Goal: Task Accomplishment & Management: Manage account settings

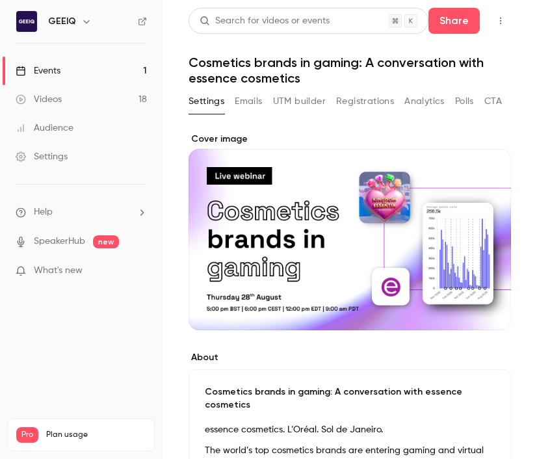
click at [367, 98] on button "Registrations" at bounding box center [365, 101] width 58 height 21
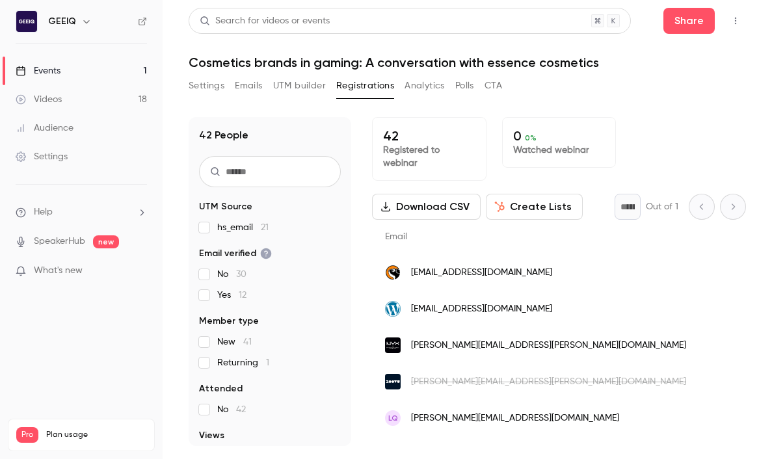
click at [575, 88] on div "Settings Emails UTM builder Registrations Analytics Polls CTA" at bounding box center [467, 88] width 557 height 26
click at [626, 63] on h1 "Cosmetics brands in gaming: A conversation with essence cosmetics" at bounding box center [467, 63] width 557 height 16
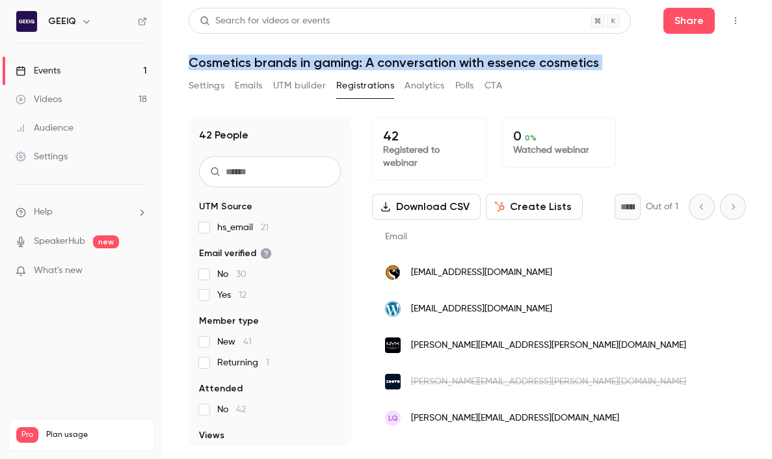
click at [626, 63] on h1 "Cosmetics brands in gaming: A conversation with essence cosmetics" at bounding box center [467, 63] width 557 height 16
click at [621, 77] on div "Settings Emails UTM builder Registrations Analytics Polls CTA" at bounding box center [467, 88] width 557 height 26
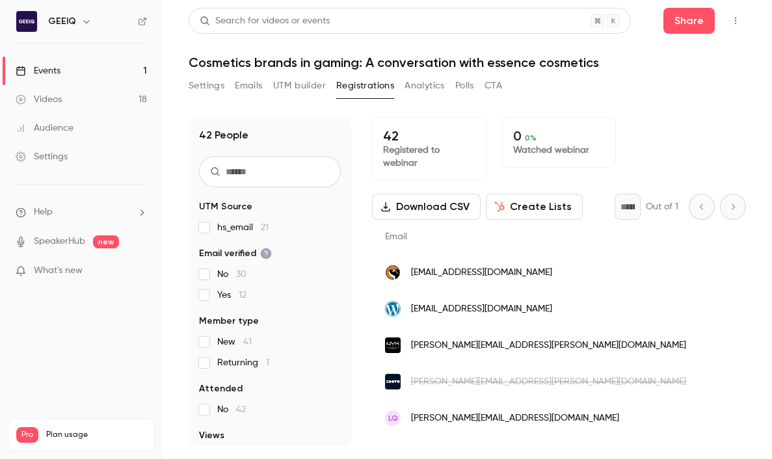
click at [621, 77] on div "Settings Emails UTM builder Registrations Analytics Polls CTA" at bounding box center [467, 88] width 557 height 26
click at [639, 50] on header "Search for videos or events Share Cosmetics brands in gaming: A conversation wi…" at bounding box center [467, 39] width 557 height 62
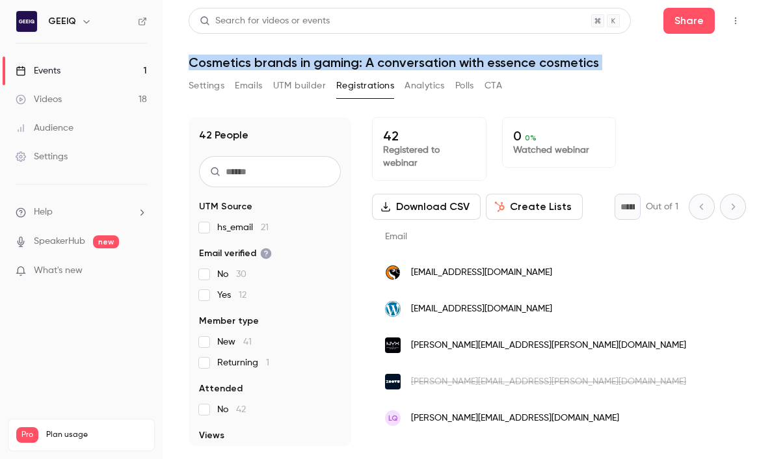
click at [637, 65] on h1 "Cosmetics brands in gaming: A conversation with essence cosmetics" at bounding box center [467, 63] width 557 height 16
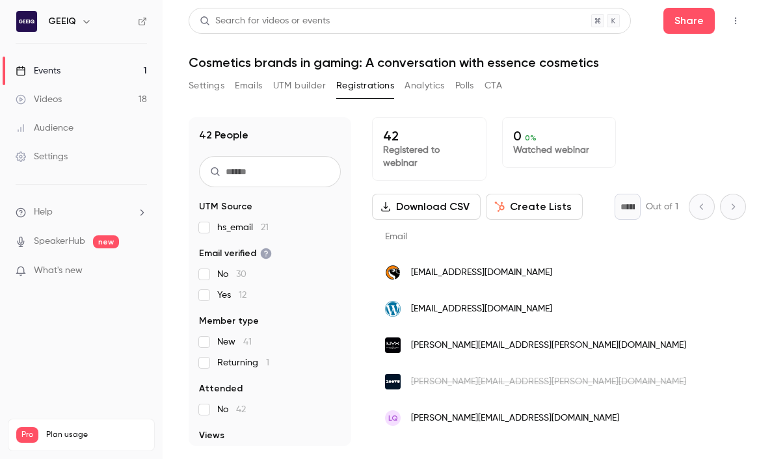
click at [637, 65] on h1 "Cosmetics brands in gaming: A conversation with essence cosmetics" at bounding box center [467, 63] width 557 height 16
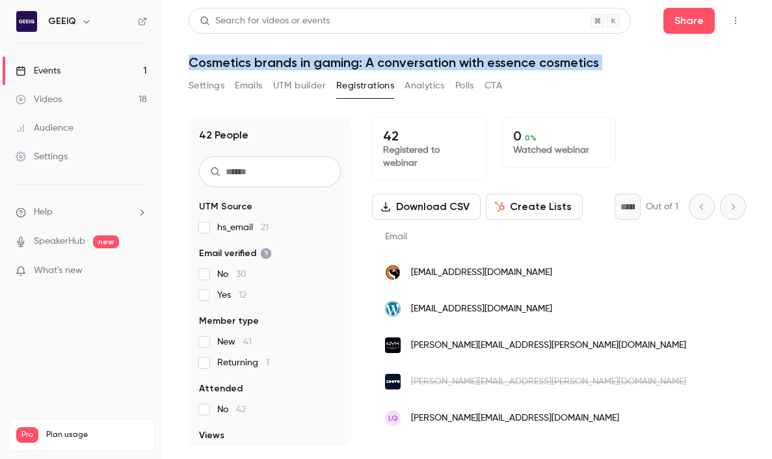
click at [637, 81] on div "Settings Emails UTM builder Registrations Analytics Polls CTA" at bounding box center [467, 88] width 557 height 26
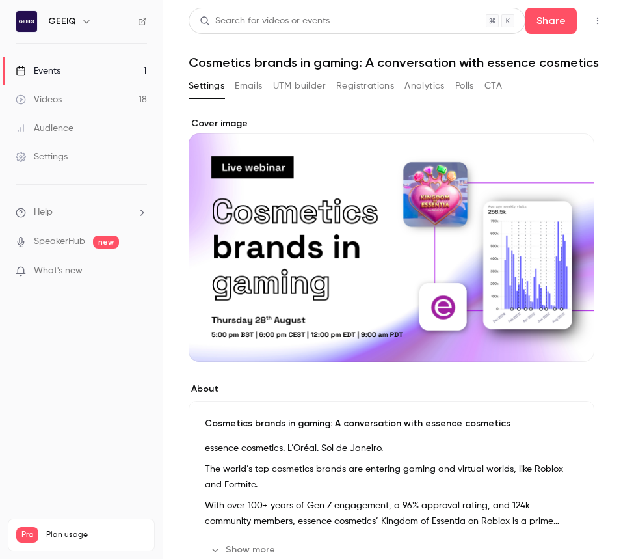
click at [342, 89] on button "Registrations" at bounding box center [365, 85] width 58 height 21
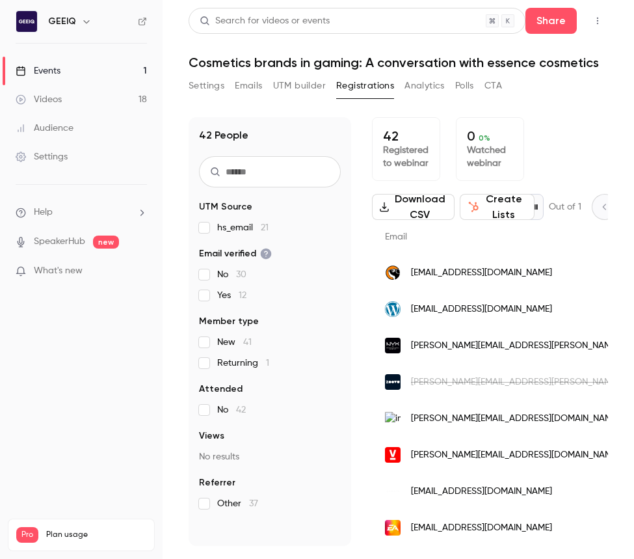
click at [77, 70] on link "Events 1" at bounding box center [81, 71] width 163 height 29
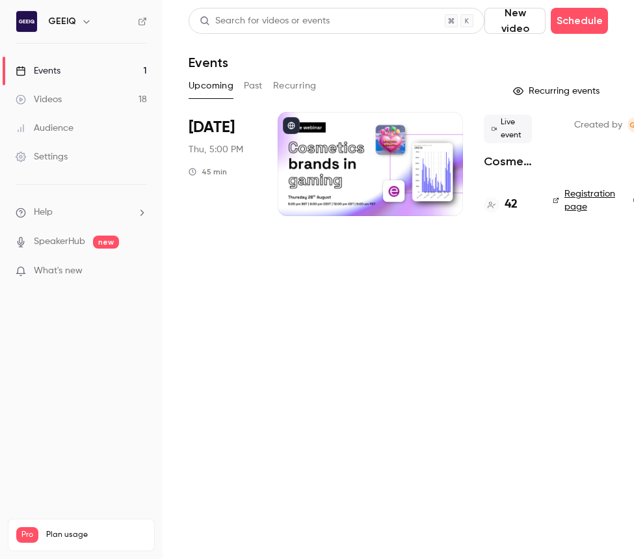
click at [258, 85] on button "Past" at bounding box center [253, 85] width 19 height 21
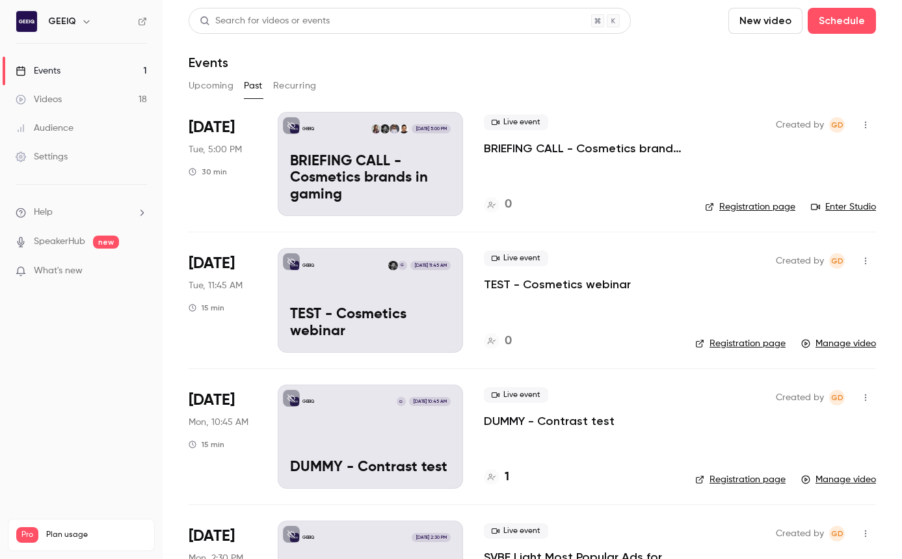
click at [633, 129] on icon "button" at bounding box center [865, 124] width 10 height 9
click at [633, 226] on div "Duplicate" at bounding box center [815, 225] width 99 height 13
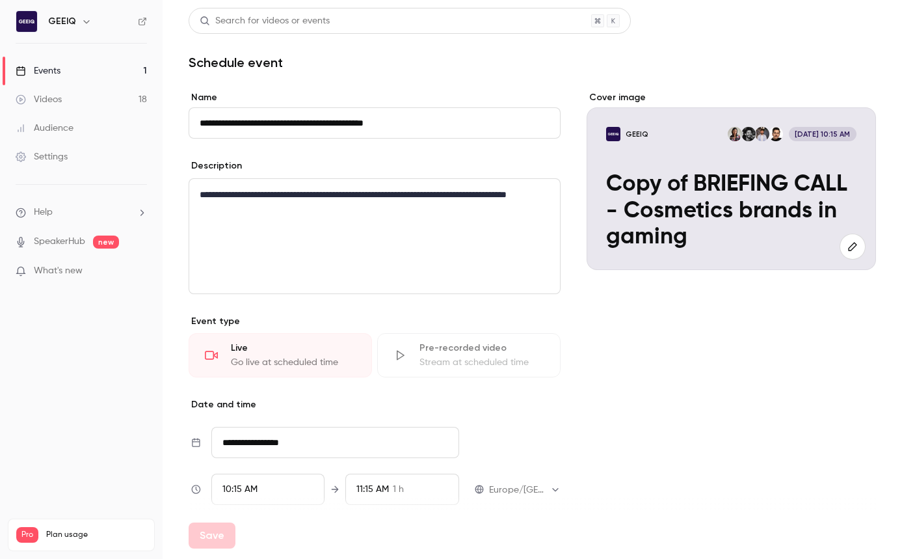
click at [241, 121] on input "**********" at bounding box center [375, 122] width 372 height 31
drag, startPoint x: 233, startPoint y: 122, endPoint x: 180, endPoint y: 120, distance: 53.4
click at [172, 125] on main "**********" at bounding box center [532, 279] width 739 height 559
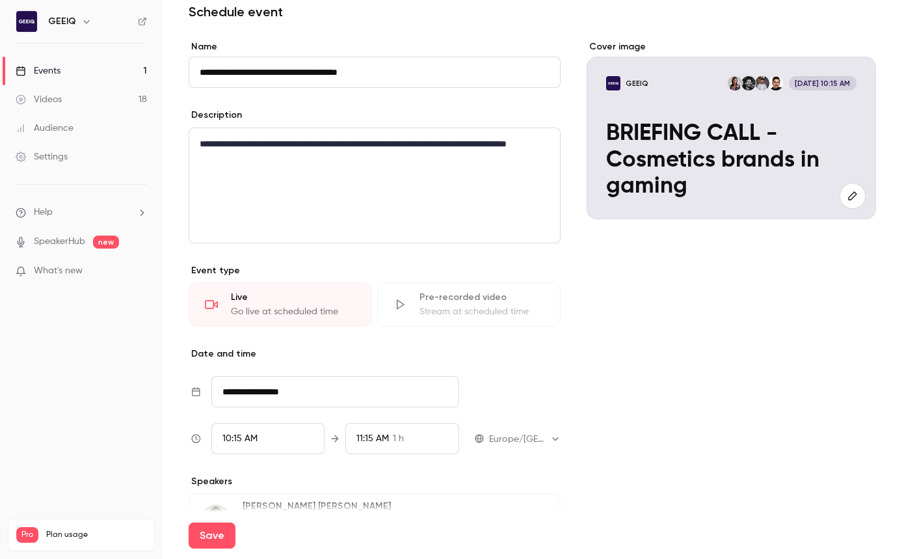
scroll to position [57, 0]
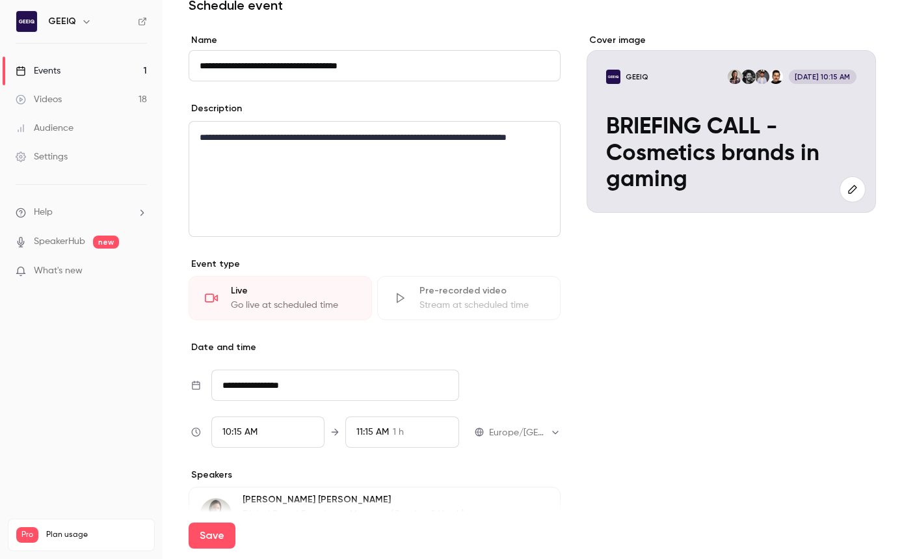
drag, startPoint x: 691, startPoint y: 319, endPoint x: 638, endPoint y: 315, distance: 53.5
click at [246, 419] on div "10:15 AM" at bounding box center [268, 431] width 114 height 31
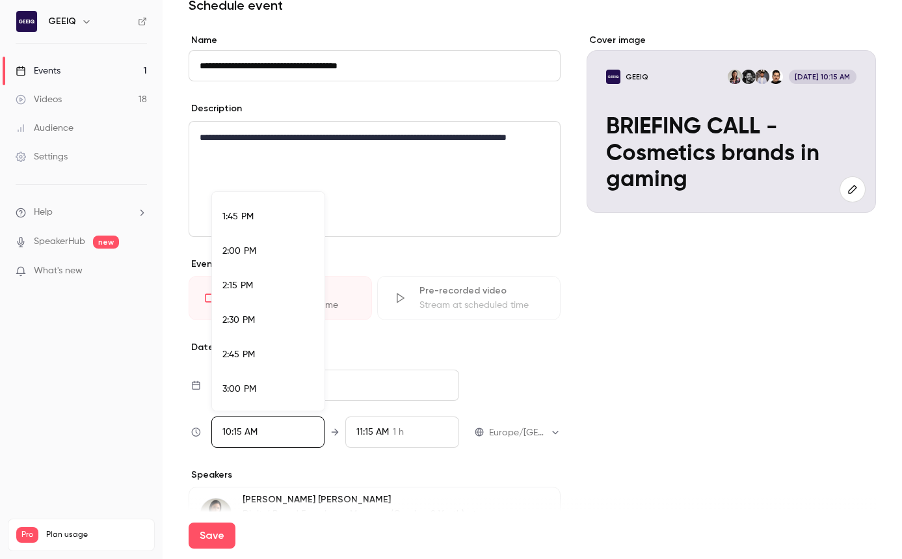
scroll to position [1914, 0]
click at [244, 363] on span "3:00 PM" at bounding box center [239, 362] width 34 height 9
click at [108, 370] on div at bounding box center [451, 279] width 902 height 559
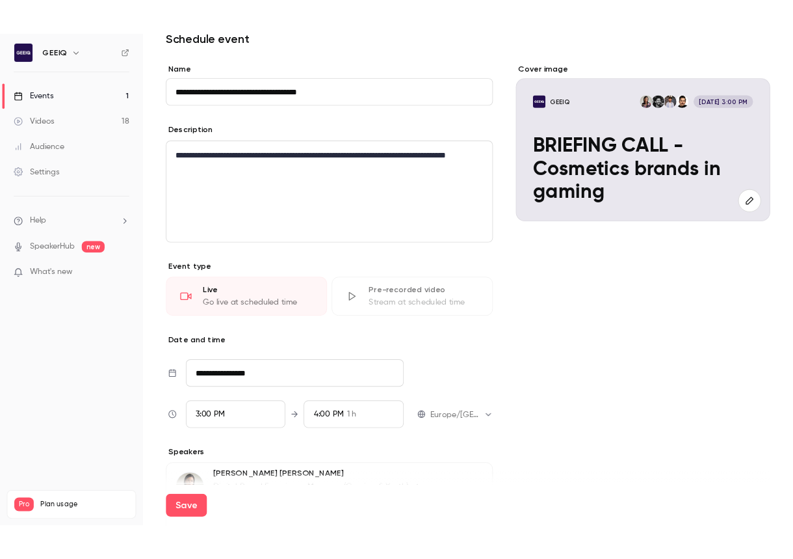
scroll to position [124, 0]
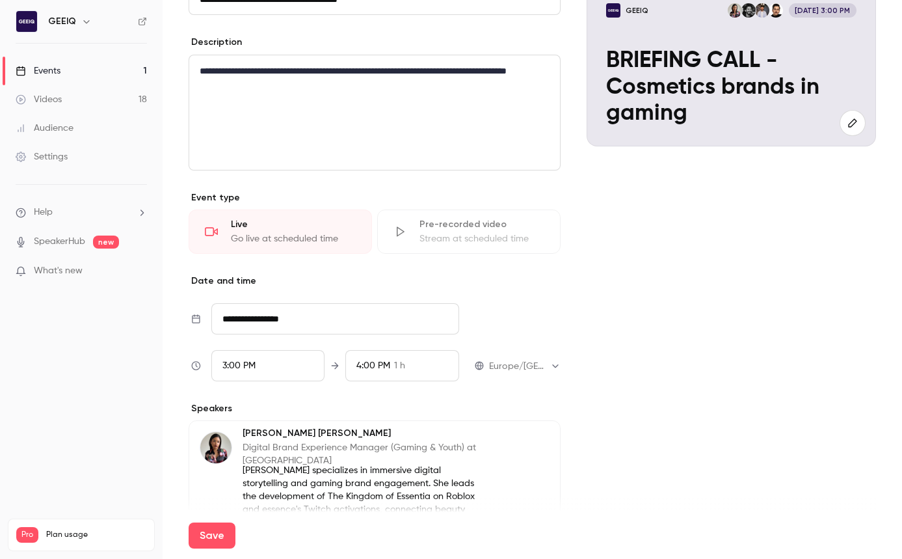
click at [414, 356] on div "4:00 PM 1 h" at bounding box center [402, 365] width 114 height 31
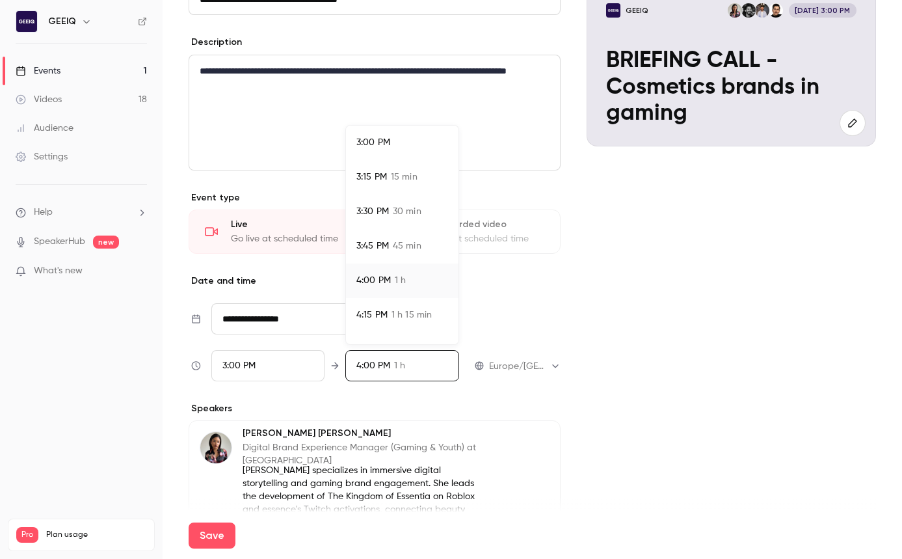
click at [386, 176] on span "3:15 PM" at bounding box center [371, 177] width 31 height 14
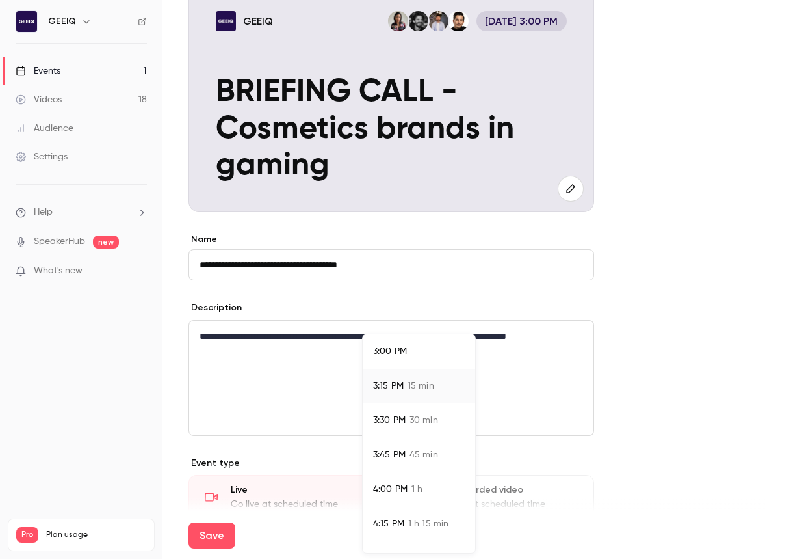
click at [613, 401] on div at bounding box center [396, 279] width 793 height 559
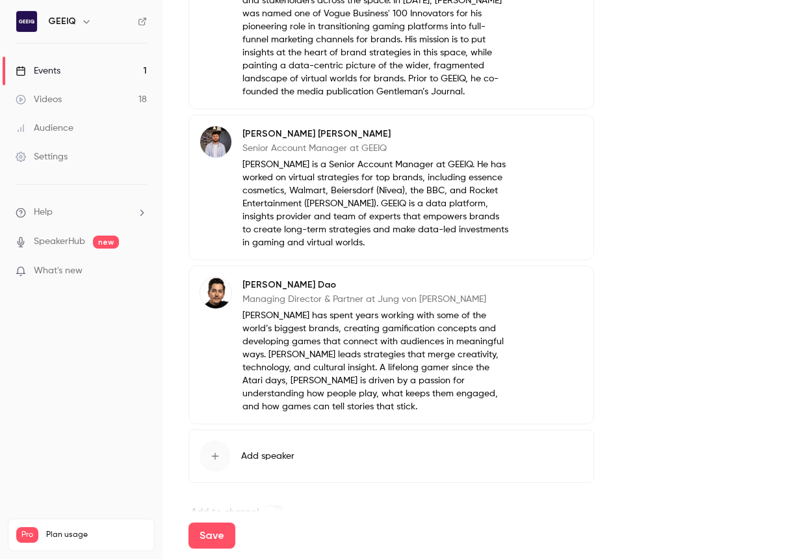
scroll to position [1167, 0]
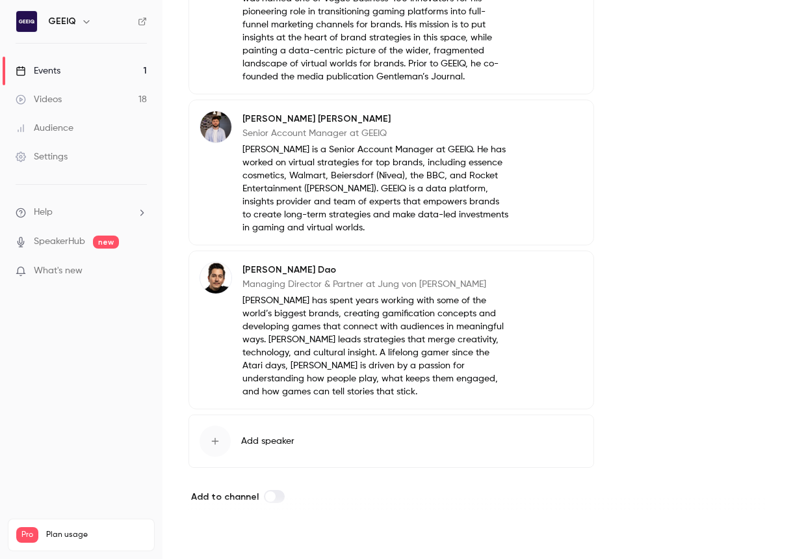
click at [224, 540] on button "Save" at bounding box center [212, 535] width 47 height 26
type input "**********"
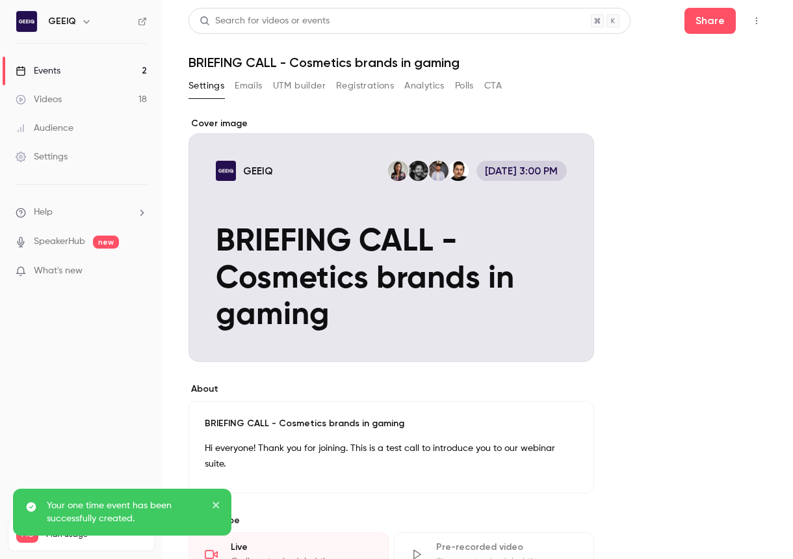
click at [633, 23] on icon "button" at bounding box center [757, 20] width 10 height 9
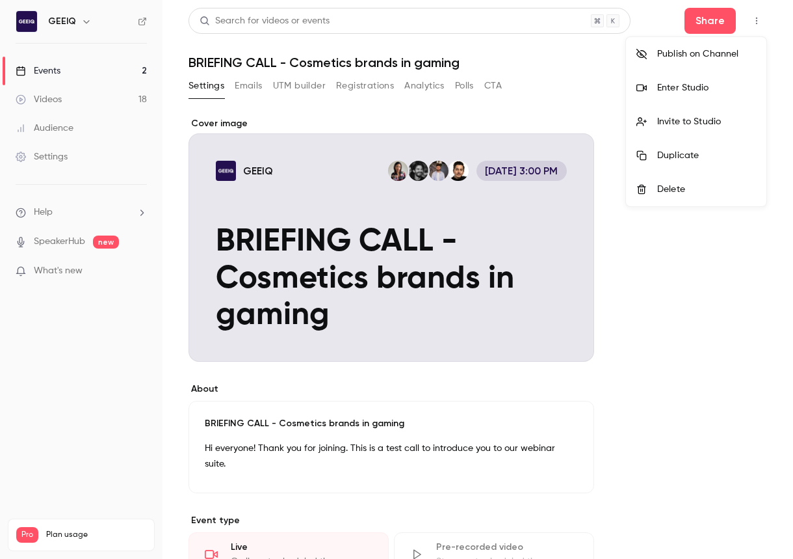
click at [633, 115] on div "Invite to Studio" at bounding box center [706, 121] width 99 height 13
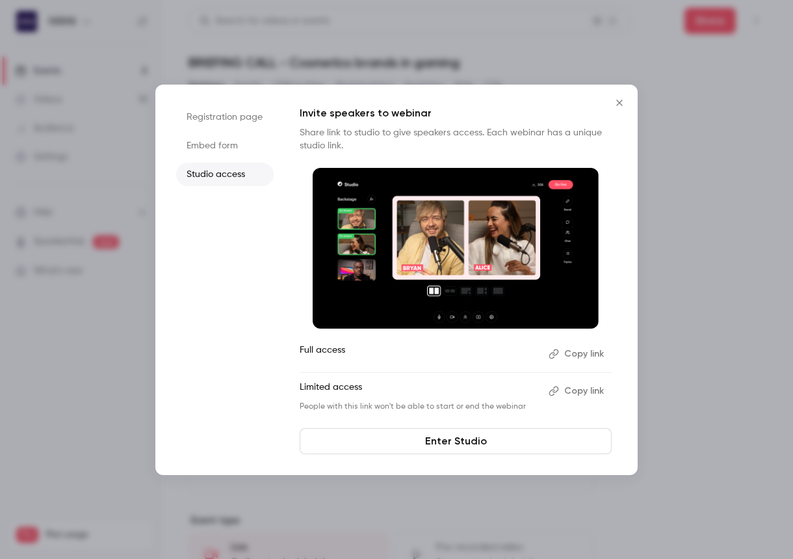
drag, startPoint x: 617, startPoint y: 107, endPoint x: 628, endPoint y: 99, distance: 13.5
click at [618, 106] on icon "Close" at bounding box center [620, 103] width 16 height 10
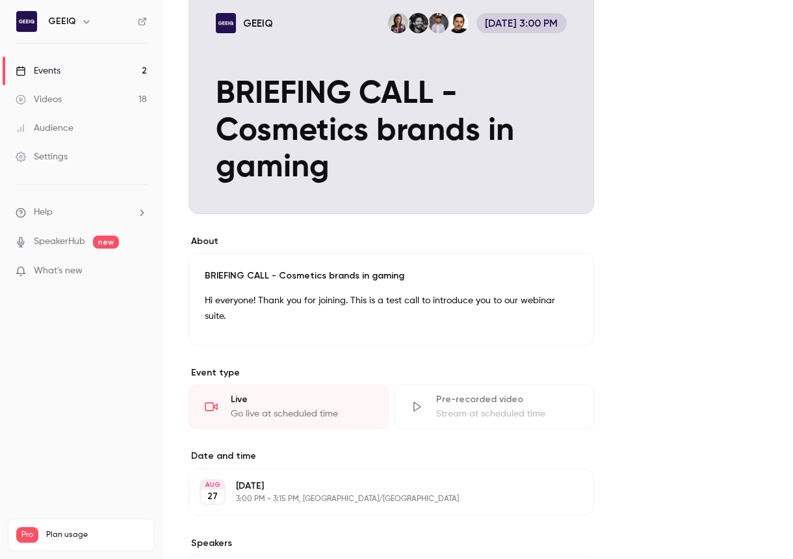
scroll to position [185, 0]
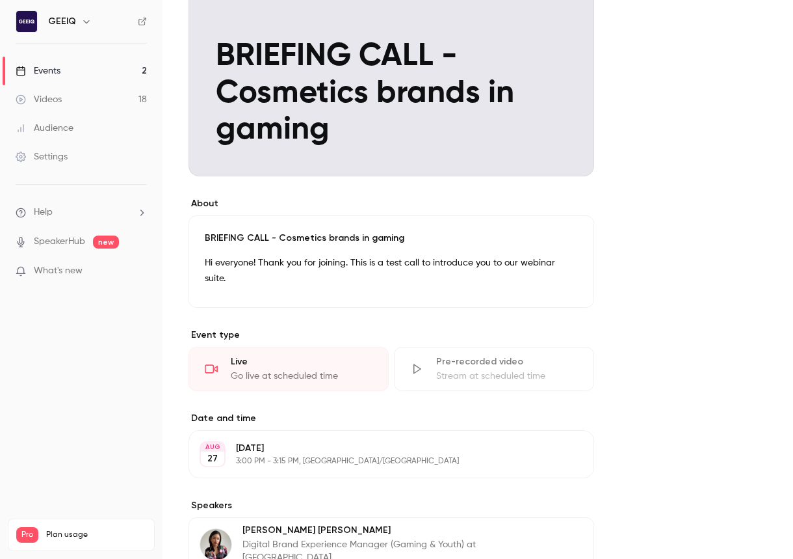
click at [52, 70] on div "Events" at bounding box center [38, 70] width 45 height 13
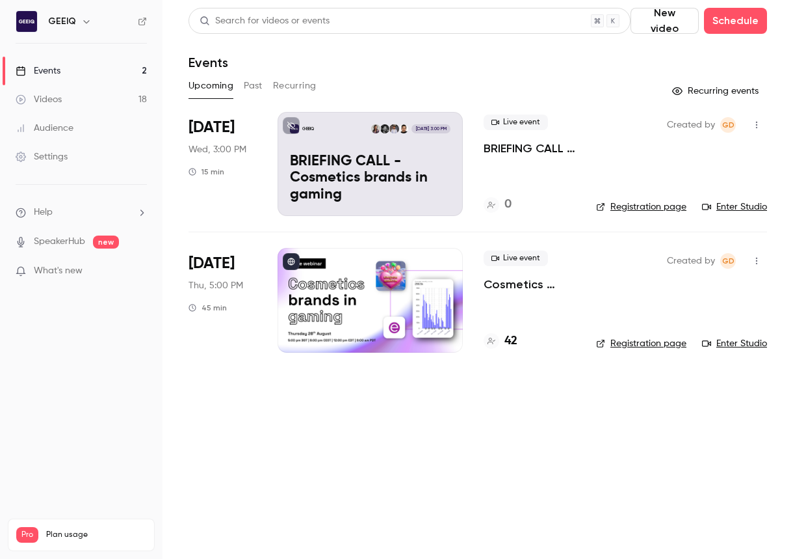
click at [514, 150] on p "BRIEFING CALL - Cosmetics brands in gaming" at bounding box center [530, 148] width 92 height 16
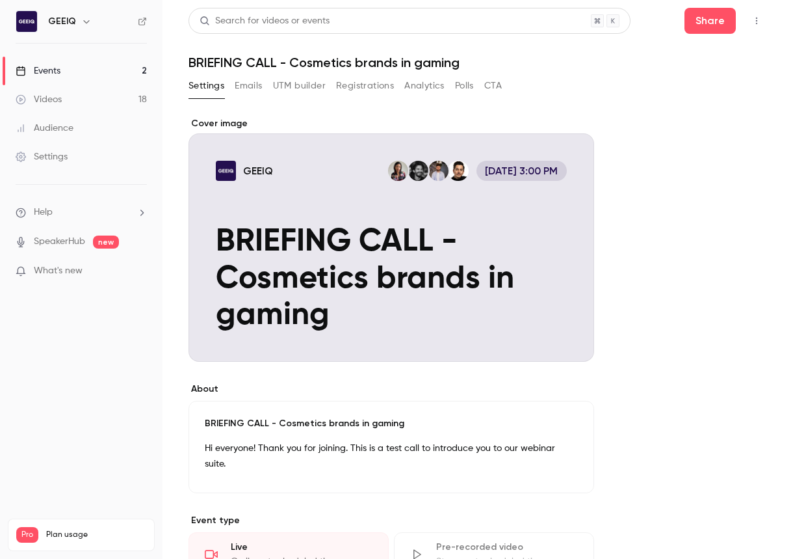
click at [633, 22] on icon "button" at bounding box center [756, 21] width 1 height 7
click at [633, 79] on li "Enter Studio" at bounding box center [696, 88] width 140 height 34
